Goal: Transaction & Acquisition: Purchase product/service

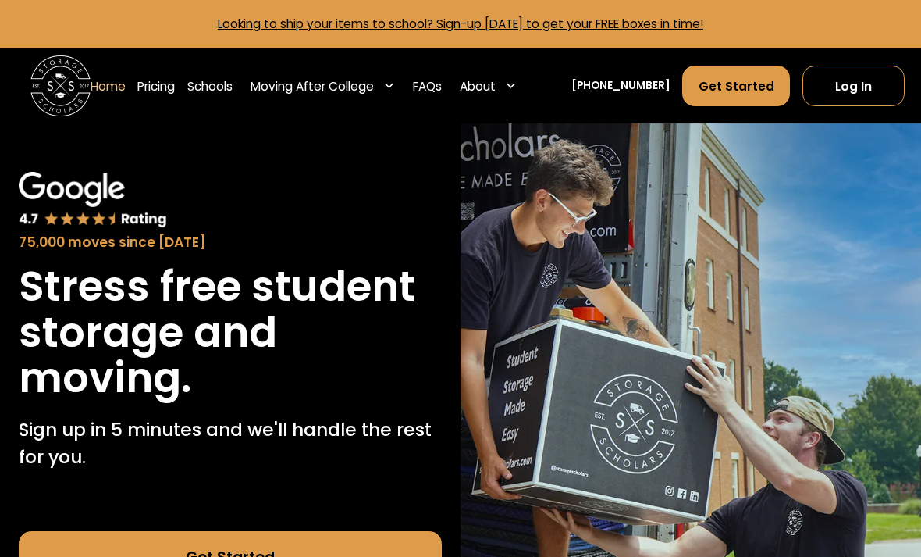
click at [155, 83] on link "Pricing" at bounding box center [155, 86] width 37 height 42
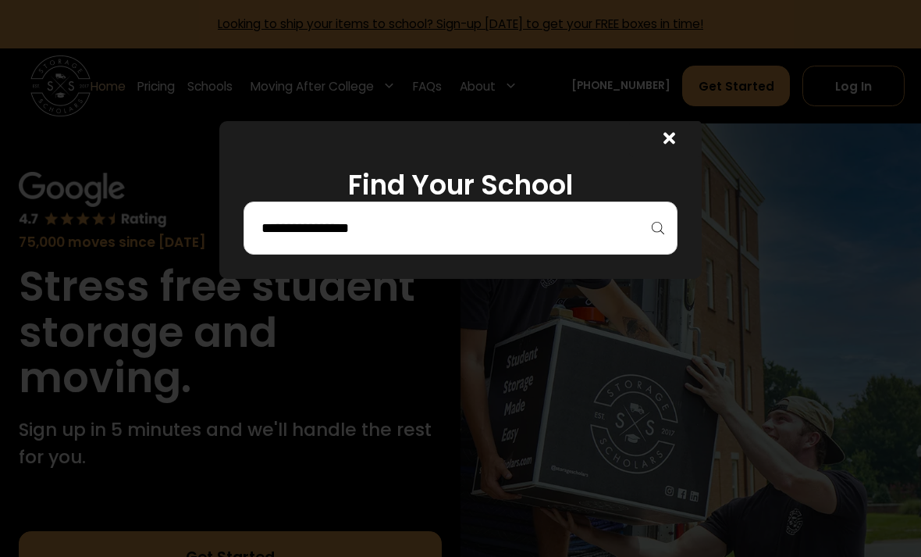
click at [523, 230] on input "search" at bounding box center [461, 228] width 402 height 27
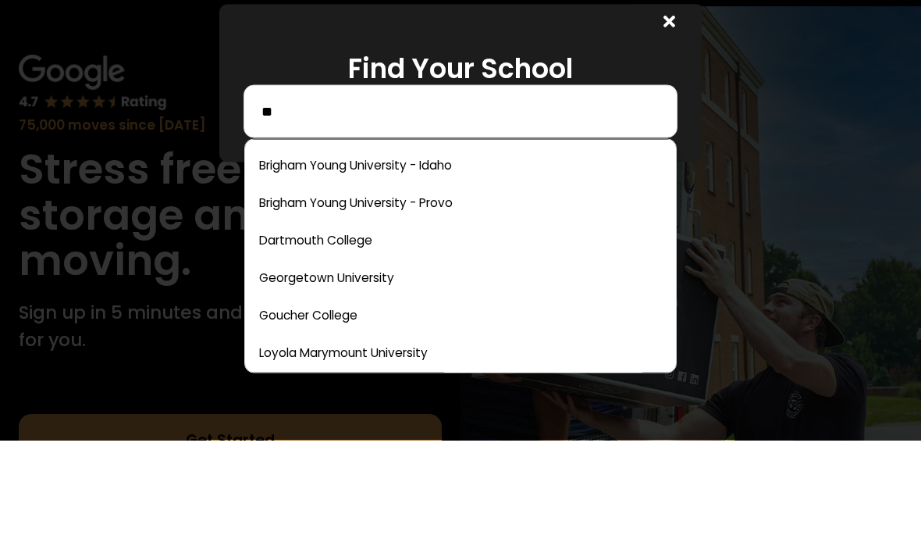
type input "*"
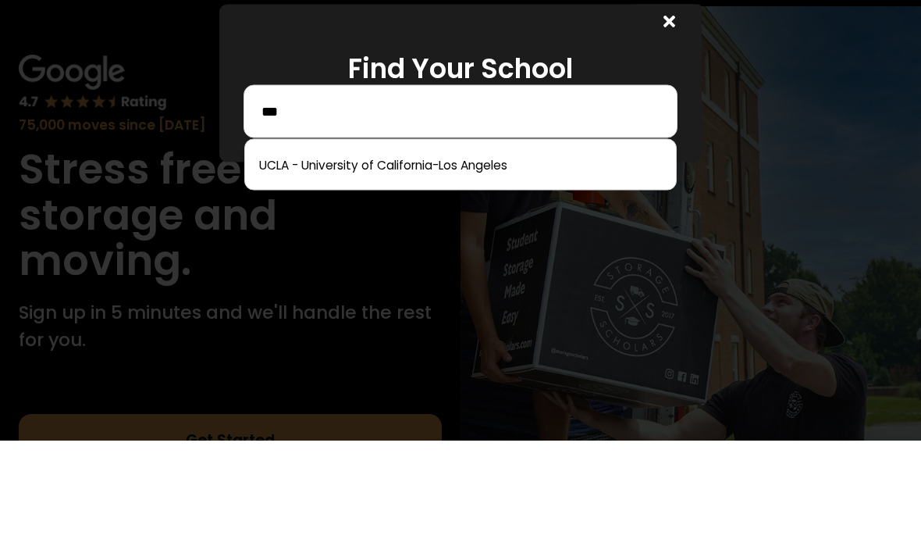
type input "***"
click at [441, 264] on link at bounding box center [460, 281] width 419 height 34
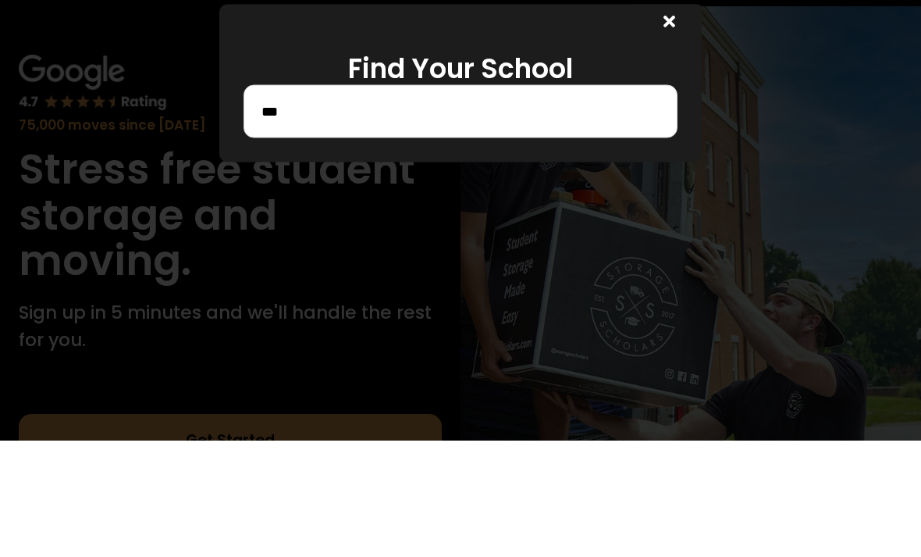
click at [853, 282] on div at bounding box center [460, 278] width 921 height 557
click at [655, 129] on div at bounding box center [665, 139] width 73 height 36
click at [868, 276] on div at bounding box center [460, 278] width 921 height 557
click at [493, 279] on div "Find Your School ***" at bounding box center [460, 200] width 482 height 158
click at [344, 287] on div at bounding box center [460, 278] width 921 height 557
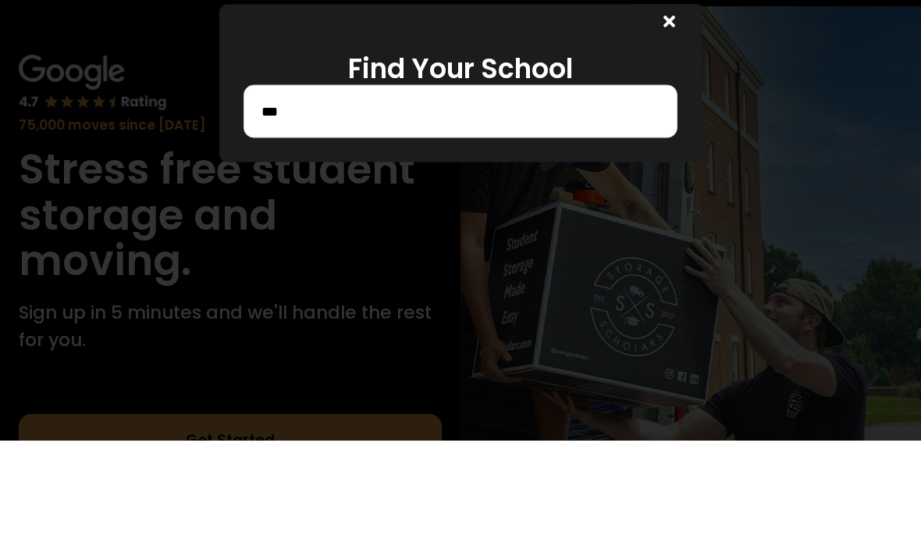
click at [357, 272] on div "Find Your School ***" at bounding box center [460, 200] width 482 height 158
click at [674, 138] on icon at bounding box center [670, 138] width 12 height 17
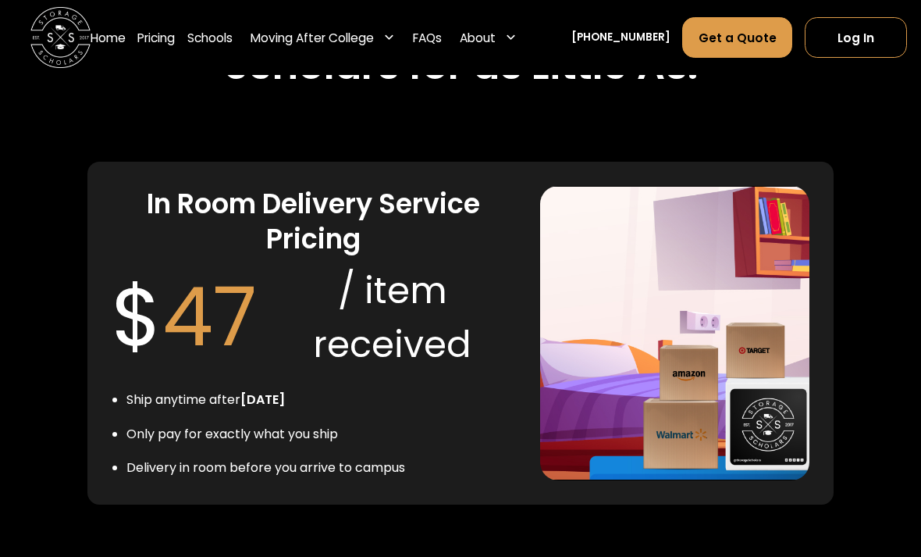
scroll to position [2982, 0]
click at [439, 40] on link "FAQs" at bounding box center [427, 37] width 29 height 42
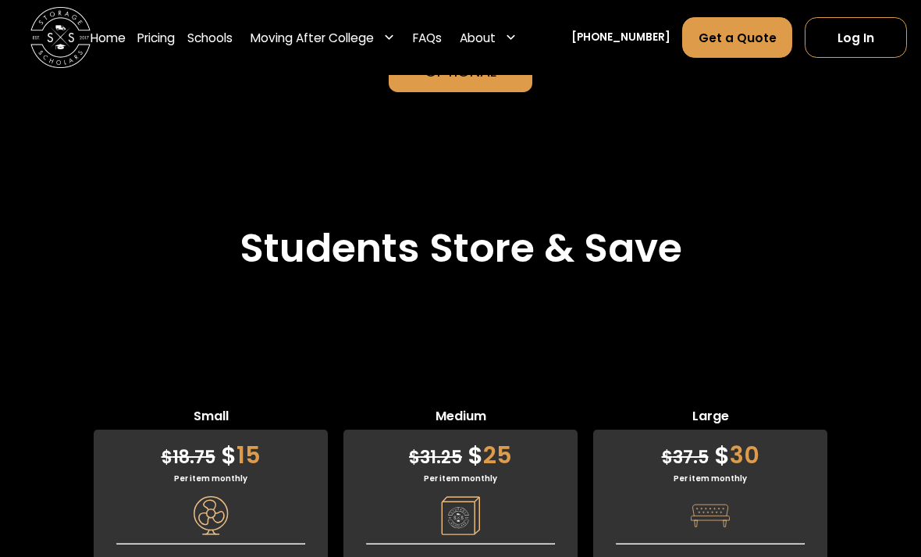
scroll to position [3715, 0]
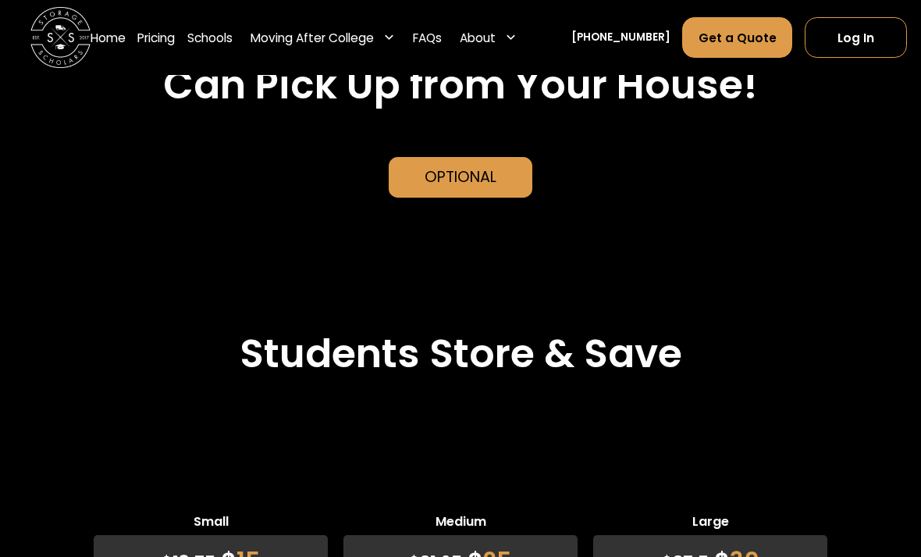
click at [343, 34] on div "Moving After College" at bounding box center [312, 38] width 123 height 18
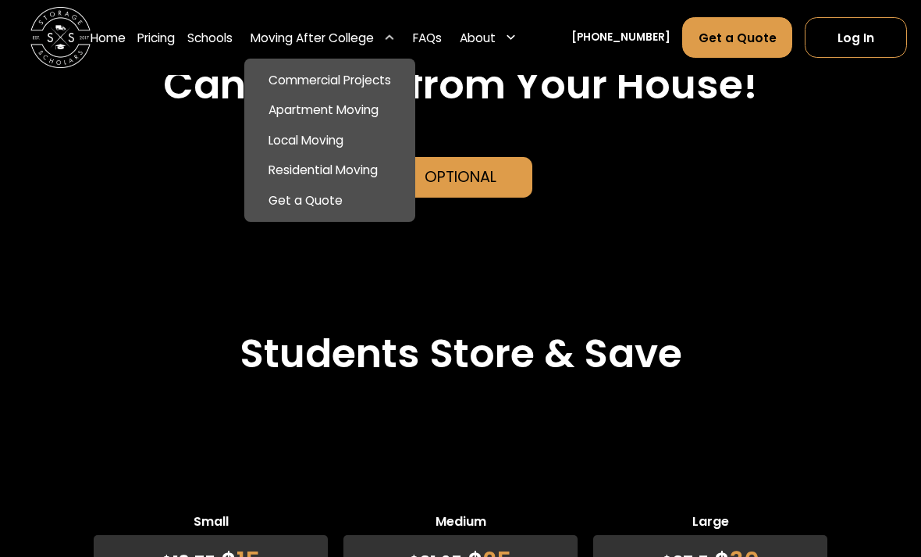
click at [860, 311] on div "Students Store & Save" at bounding box center [460, 372] width 921 height 133
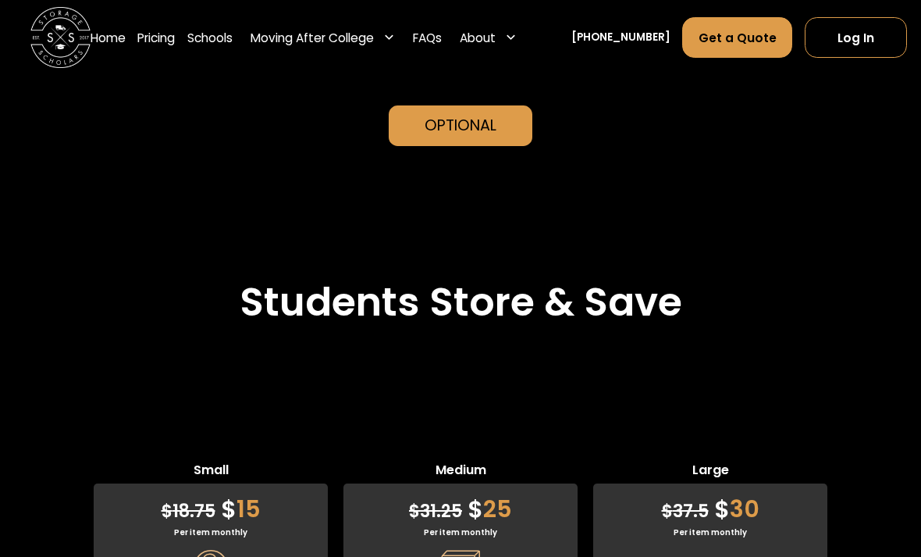
scroll to position [3642, 0]
click at [1, 255] on div "Students Store & Save" at bounding box center [460, 321] width 921 height 133
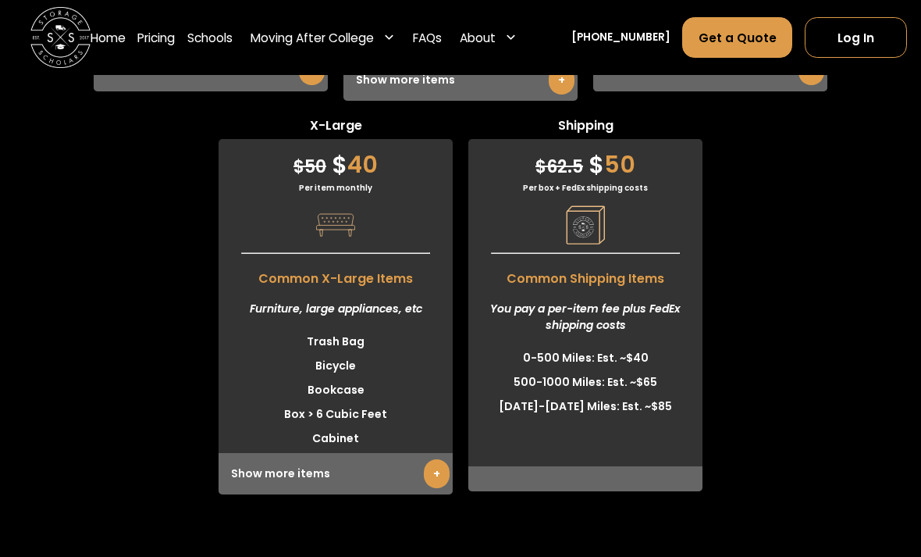
scroll to position [4528, 0]
